Goal: Check status: Check status

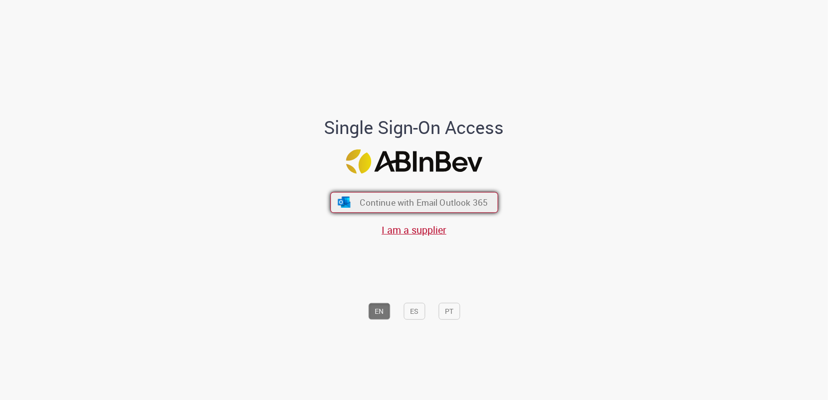
click at [407, 205] on span "Continue with Email Outlook 365" at bounding box center [424, 202] width 128 height 11
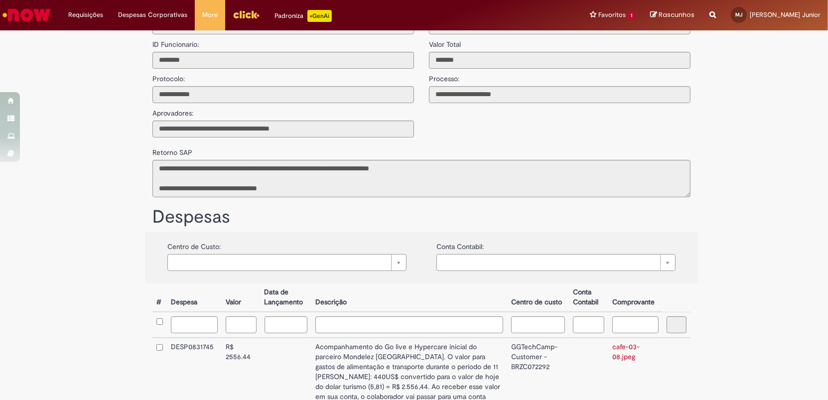
scroll to position [116, 0]
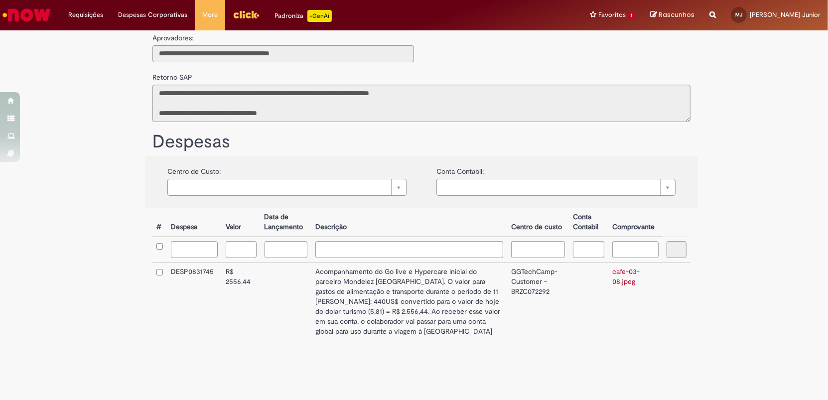
click at [490, 290] on td "Acompanhamento do Go live e Hypercare inicial do parceiro Mondelez [GEOGRAPHIC_…" at bounding box center [408, 301] width 195 height 78
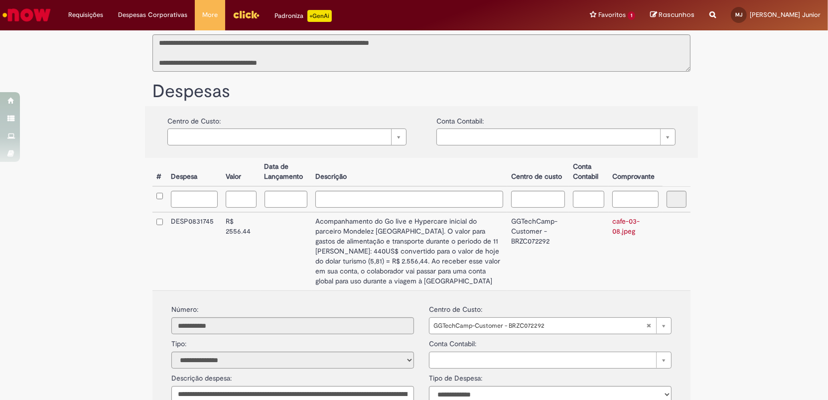
scroll to position [252, 0]
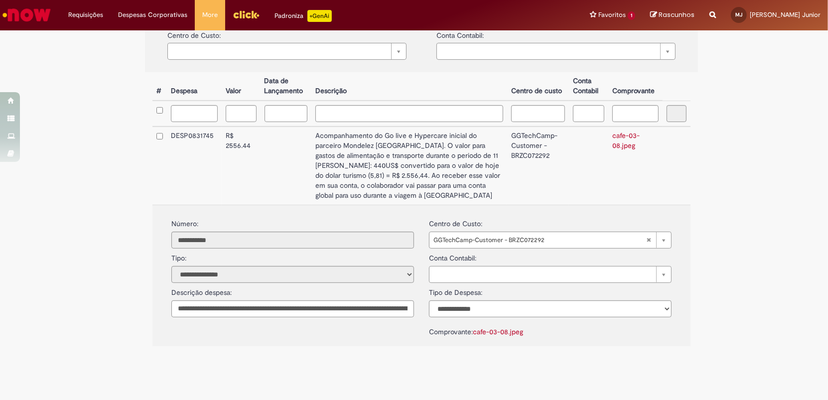
click at [158, 132] on td at bounding box center [159, 166] width 14 height 78
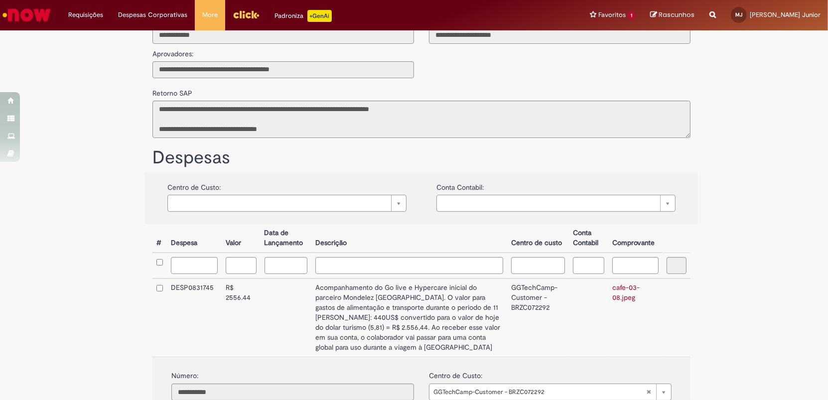
scroll to position [0, 0]
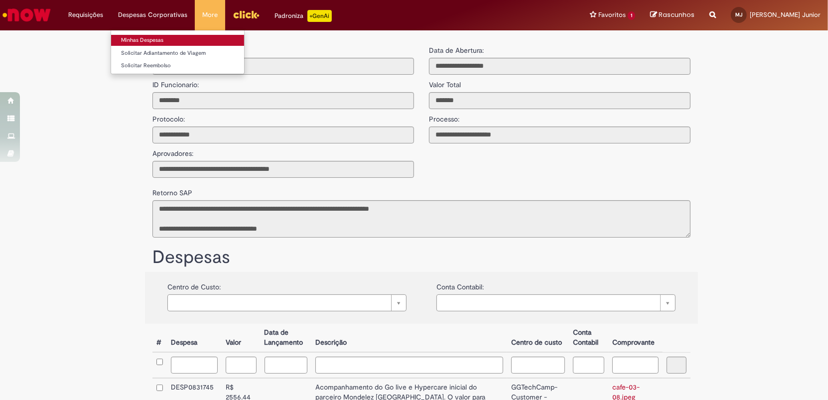
click at [160, 39] on link "Minhas Despesas" at bounding box center [177, 40] width 133 height 11
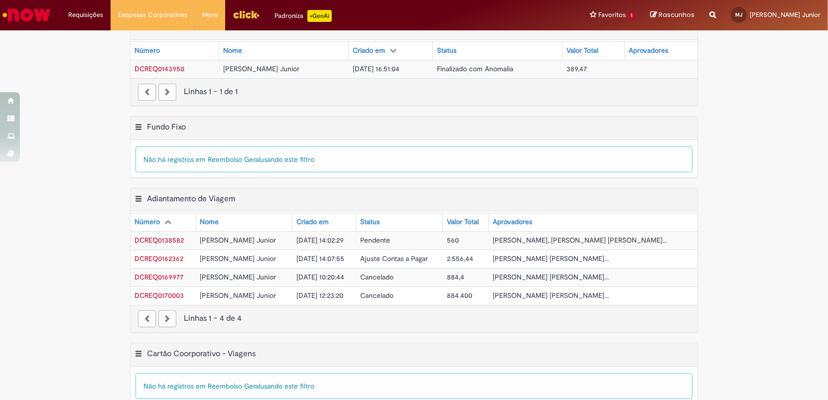
scroll to position [25, 0]
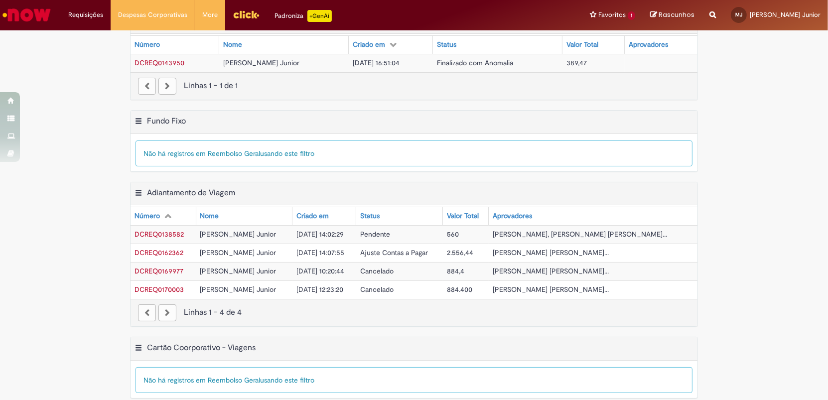
click at [363, 60] on span "[DATE] 16:51:04" at bounding box center [376, 62] width 47 height 9
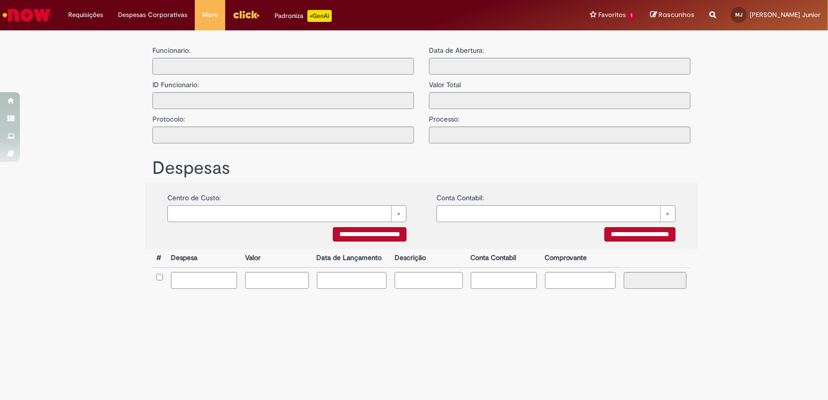
type input "**********"
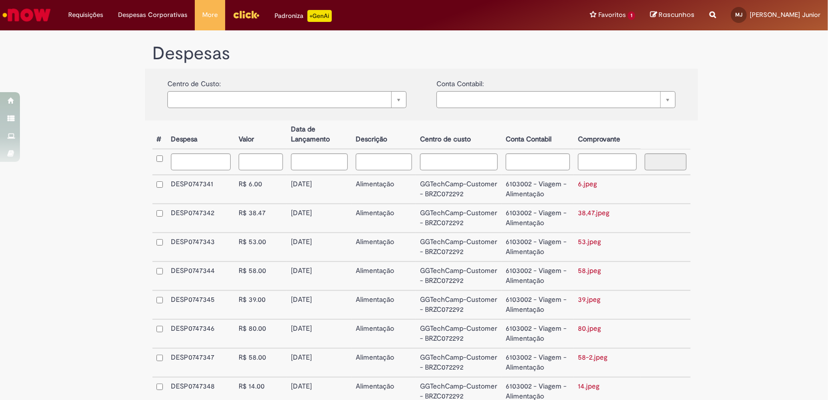
scroll to position [349, 0]
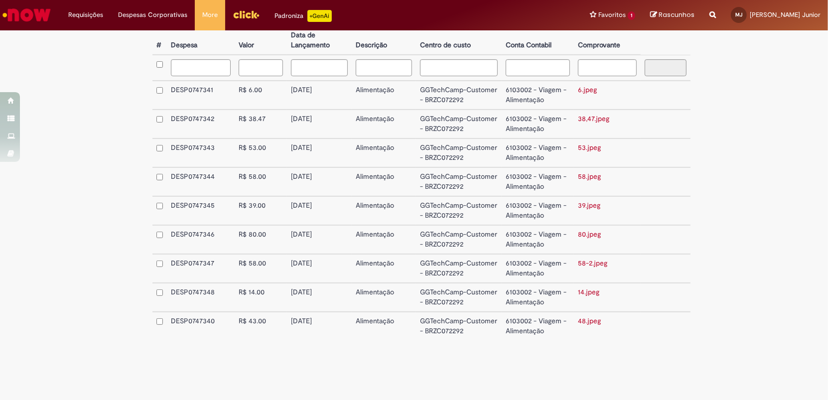
click at [592, 201] on link "39.jpeg" at bounding box center [589, 205] width 22 height 9
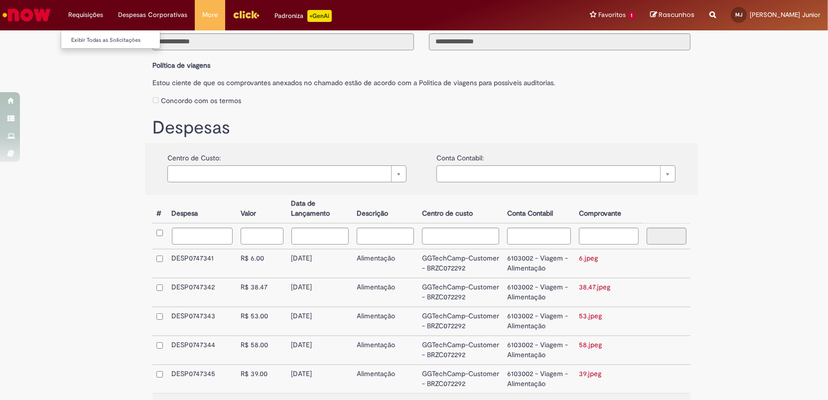
scroll to position [0, 0]
